Goal: Information Seeking & Learning: Learn about a topic

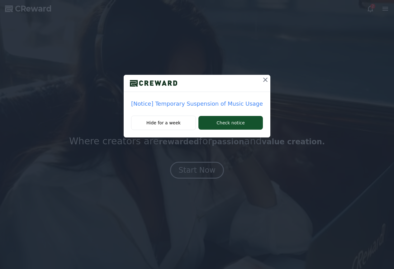
click at [262, 78] on icon at bounding box center [265, 79] width 7 height 7
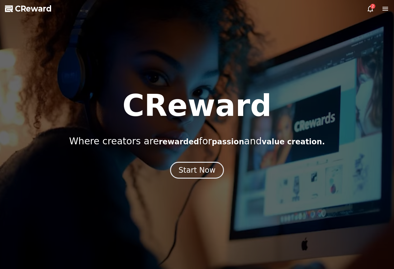
click at [368, 8] on icon at bounding box center [370, 8] width 7 height 7
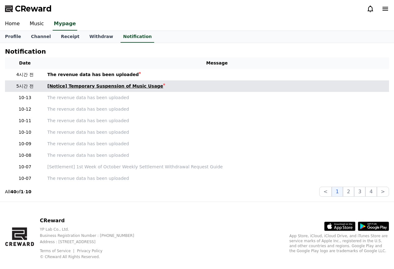
click at [177, 84] on link "[Notice] Temporary Suspension of Music Usage" at bounding box center [216, 86] width 339 height 7
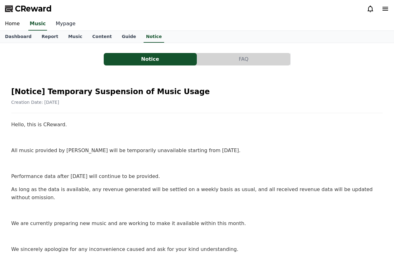
click at [67, 23] on link "Mypage" at bounding box center [66, 23] width 30 height 13
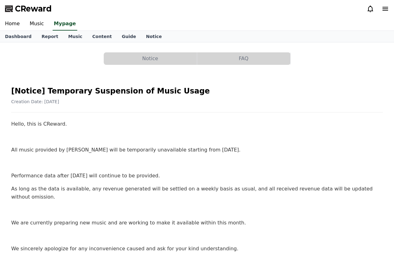
select select "**********"
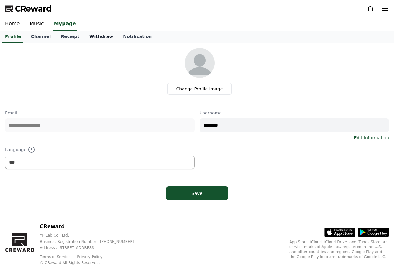
click at [96, 33] on link "Withdraw" at bounding box center [101, 37] width 34 height 12
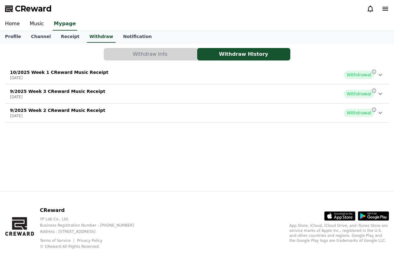
click at [85, 76] on p "[DATE]" at bounding box center [59, 77] width 98 height 5
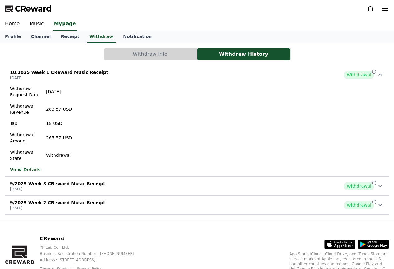
click at [85, 76] on p "[DATE]" at bounding box center [59, 77] width 98 height 5
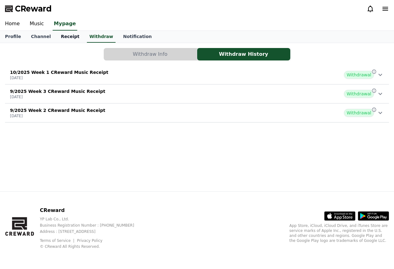
click at [67, 38] on link "Receipt" at bounding box center [70, 37] width 29 height 12
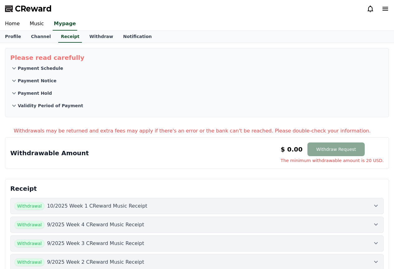
click at [369, 11] on icon at bounding box center [370, 8] width 7 height 7
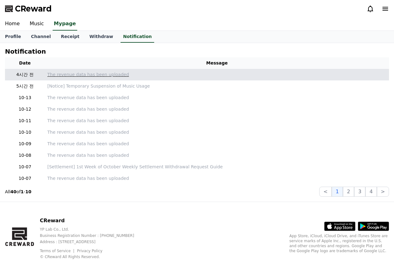
click at [131, 74] on p "The revenue data has been uploaded" at bounding box center [216, 74] width 339 height 7
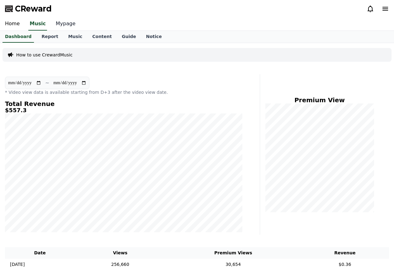
click at [68, 25] on link "Mypage" at bounding box center [66, 23] width 30 height 13
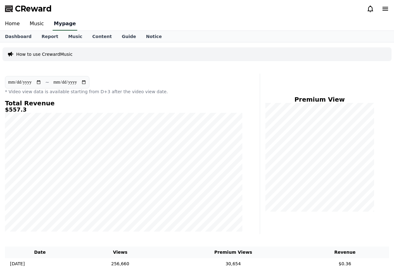
select select "**********"
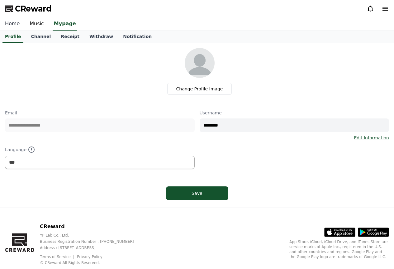
click at [17, 25] on link "Home" at bounding box center [12, 23] width 25 height 13
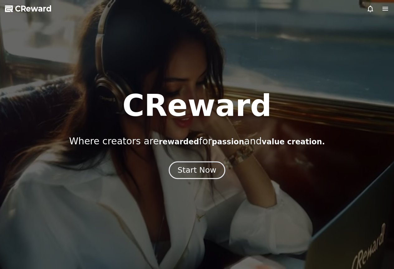
click at [186, 169] on div "Start Now" at bounding box center [197, 170] width 39 height 11
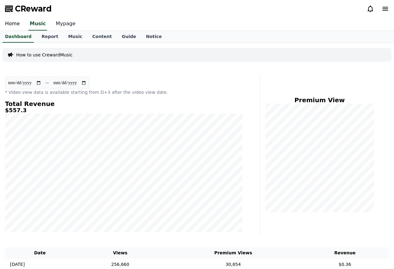
click at [65, 25] on link "Mypage" at bounding box center [66, 23] width 30 height 13
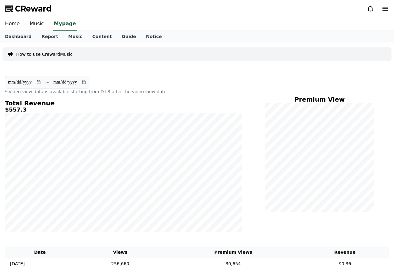
select select "**********"
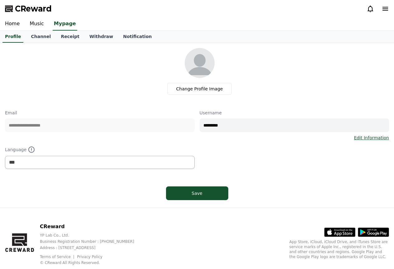
click at [371, 9] on icon at bounding box center [370, 8] width 7 height 7
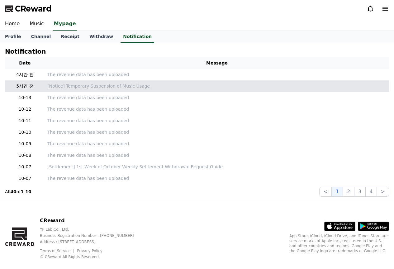
click at [122, 87] on p "[Notice] Temporary Suspension of Music Usage" at bounding box center [216, 86] width 339 height 7
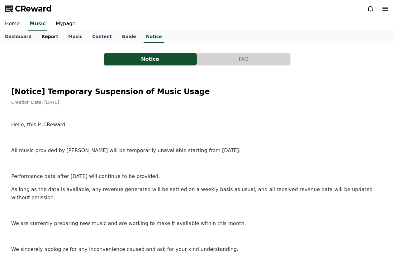
click at [52, 33] on link "Report" at bounding box center [49, 37] width 27 height 12
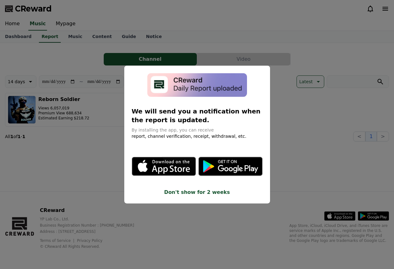
click at [214, 192] on button "Don't show for 2 weeks" at bounding box center [197, 191] width 131 height 7
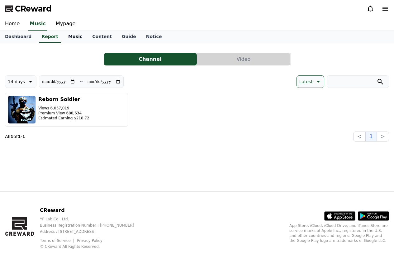
click at [69, 37] on link "Music" at bounding box center [75, 37] width 24 height 12
